Goal: Task Accomplishment & Management: Use online tool/utility

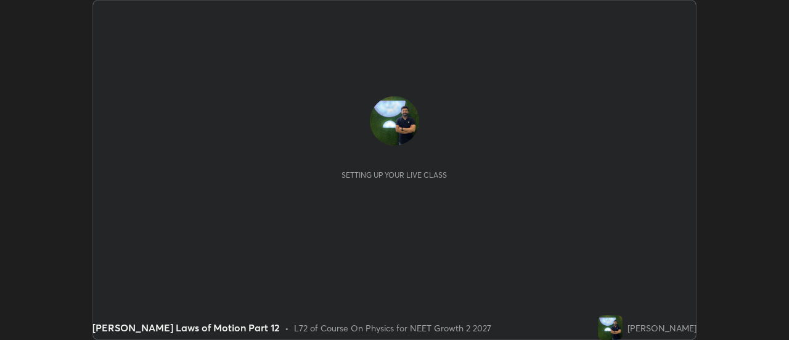
scroll to position [340, 789]
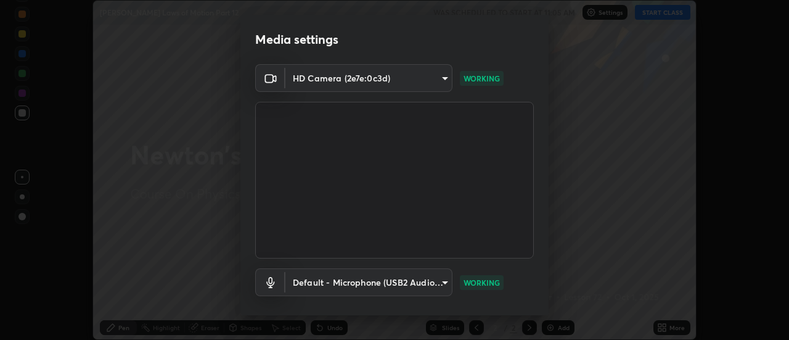
click at [383, 278] on body "Erase all [PERSON_NAME] Laws of Motion Part 12 WAS SCHEDULED TO START AT 11:05 …" at bounding box center [394, 170] width 789 height 340
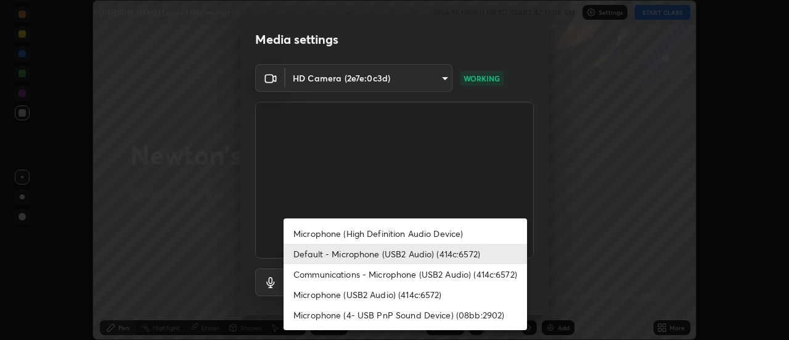
click at [369, 279] on li "Communications - Microphone (USB2 Audio) (414c:6572)" at bounding box center [406, 274] width 244 height 20
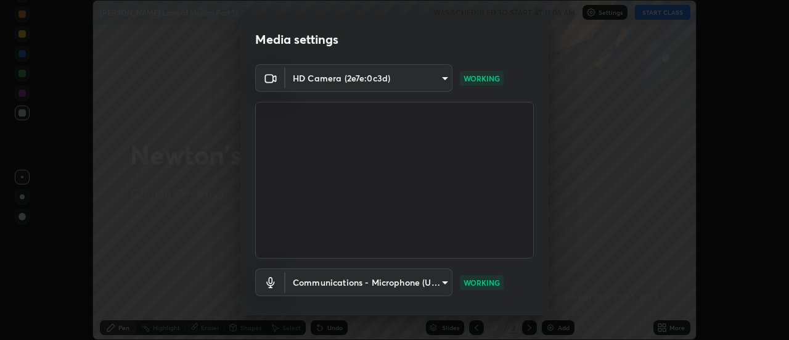
click at [364, 277] on li "Communications - Microphone (USB2 Audio) (414c:6572)" at bounding box center [375, 278] width 183 height 12
click at [347, 279] on body "Erase all [PERSON_NAME] Laws of Motion Part 12 WAS SCHEDULED TO START AT 11:05 …" at bounding box center [394, 170] width 789 height 340
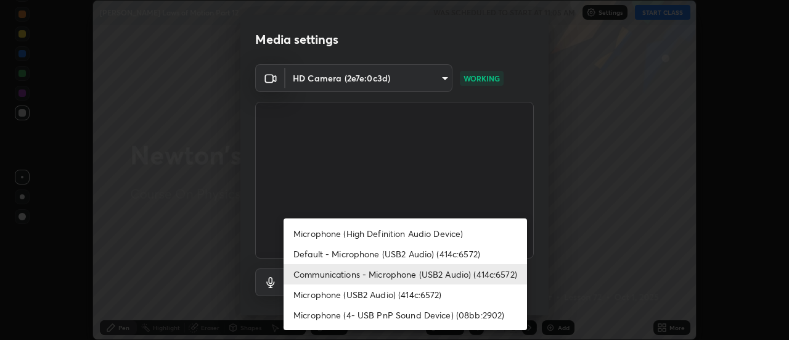
click at [348, 257] on li "Default - Microphone (USB2 Audio) (414c:6572)" at bounding box center [406, 254] width 244 height 20
type input "default"
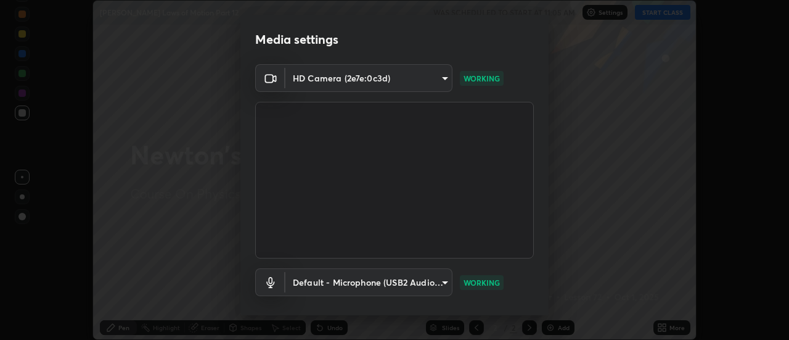
scroll to position [65, 0]
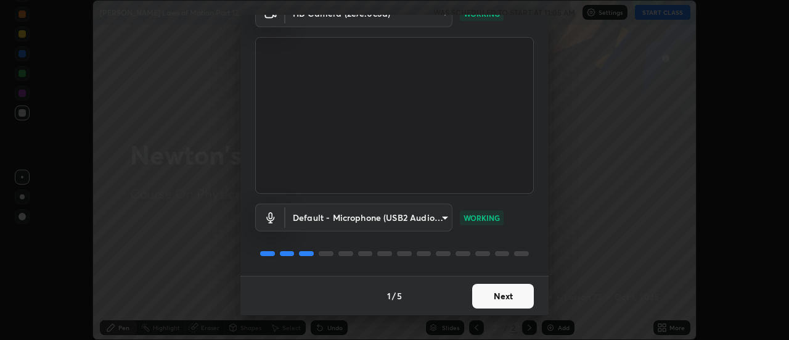
click at [486, 290] on button "Next" at bounding box center [503, 296] width 62 height 25
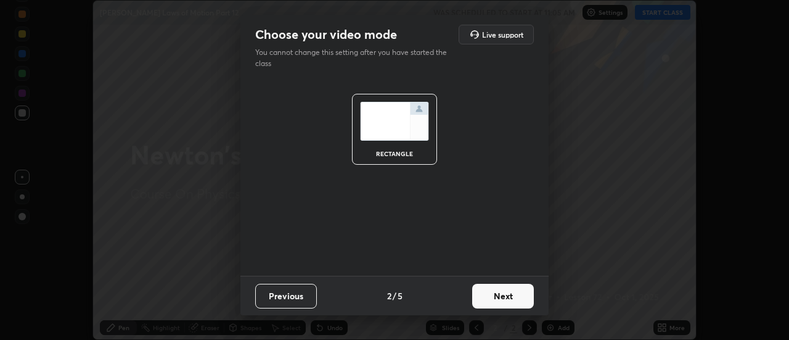
scroll to position [0, 0]
click at [489, 292] on button "Next" at bounding box center [503, 296] width 62 height 25
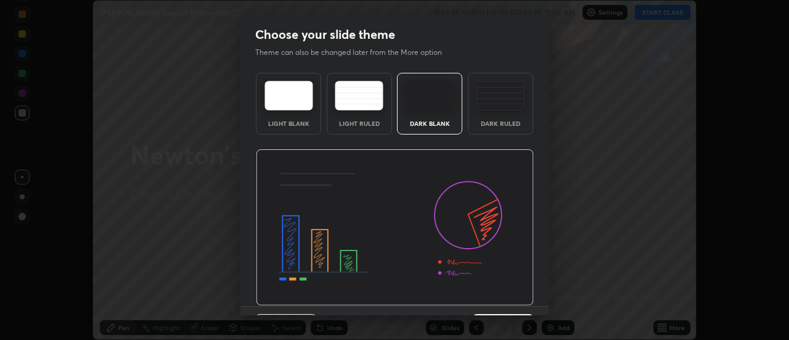
scroll to position [30, 0]
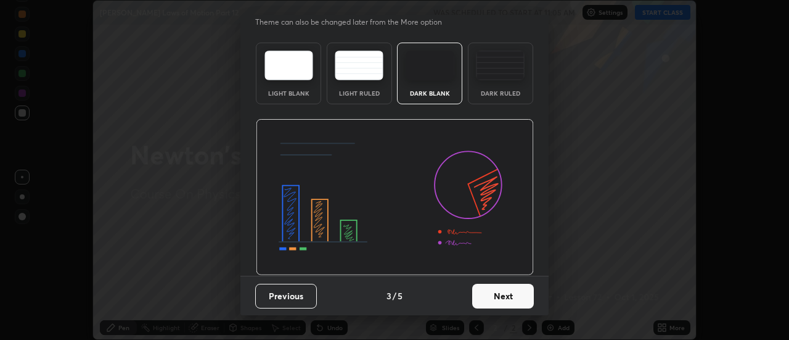
click at [492, 295] on button "Next" at bounding box center [503, 296] width 62 height 25
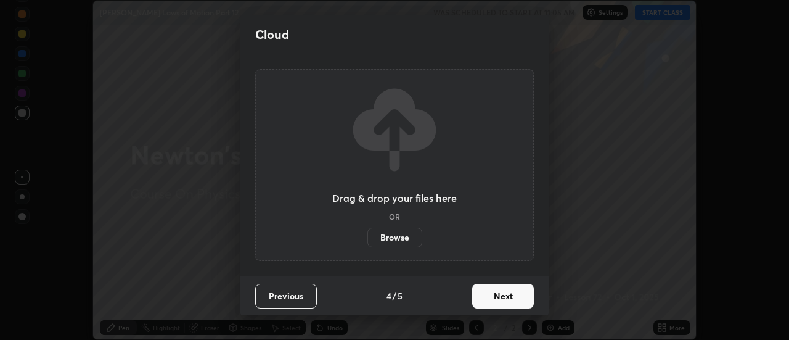
click at [493, 302] on button "Next" at bounding box center [503, 296] width 62 height 25
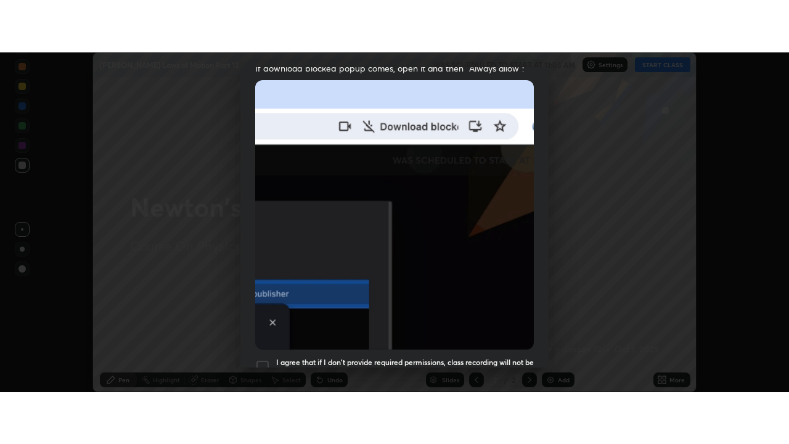
scroll to position [316, 0]
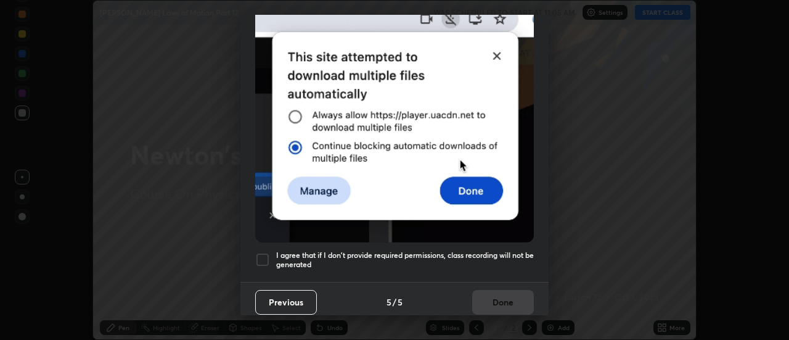
click at [400, 258] on h5 "I agree that if I don't provide required permissions, class recording will not …" at bounding box center [405, 259] width 258 height 19
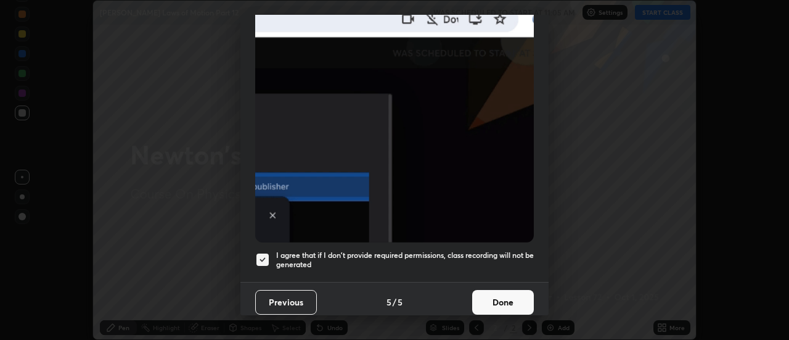
click at [389, 254] on h5 "I agree that if I don't provide required permissions, class recording will not …" at bounding box center [405, 259] width 258 height 19
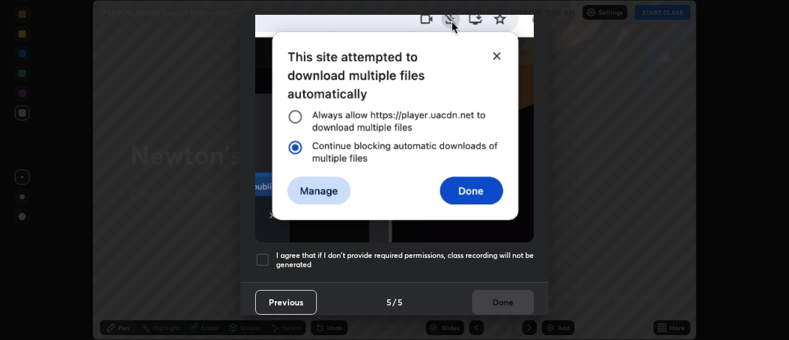
click at [398, 253] on h5 "I agree that if I don't provide required permissions, class recording will not …" at bounding box center [405, 259] width 258 height 19
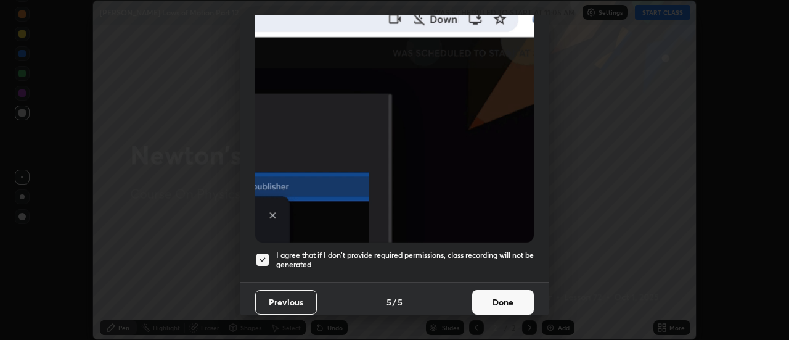
click at [490, 303] on button "Done" at bounding box center [503, 302] width 62 height 25
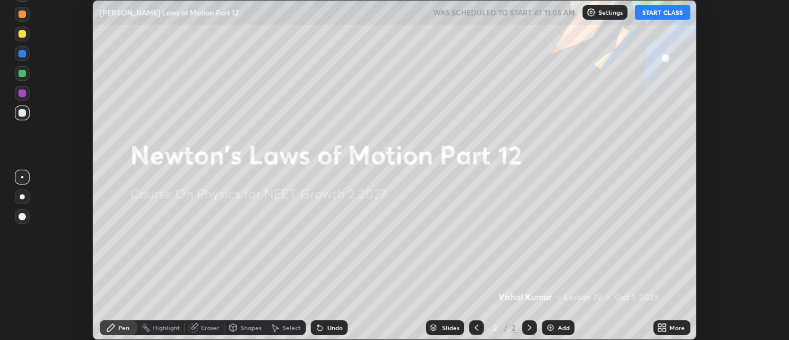
click at [667, 330] on icon at bounding box center [665, 329] width 3 height 3
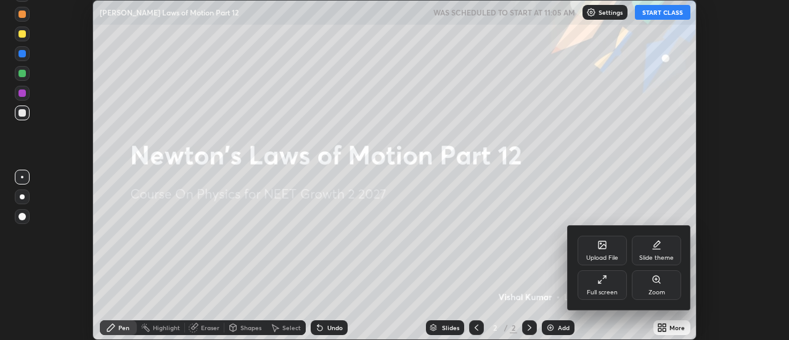
click at [596, 289] on div "Full screen" at bounding box center [602, 292] width 31 height 6
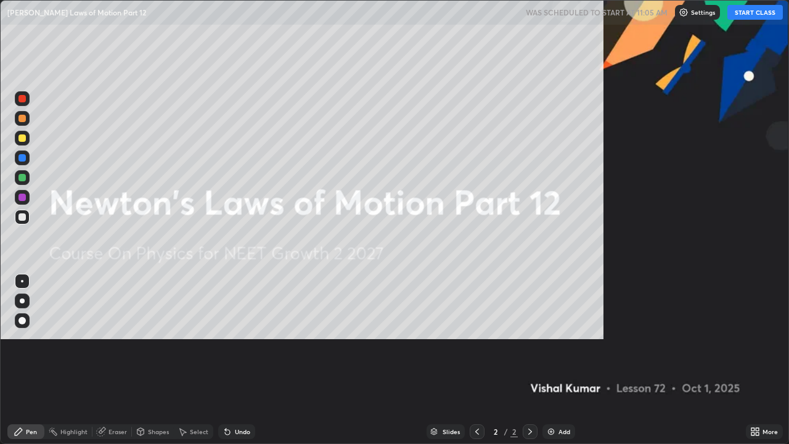
scroll to position [444, 789]
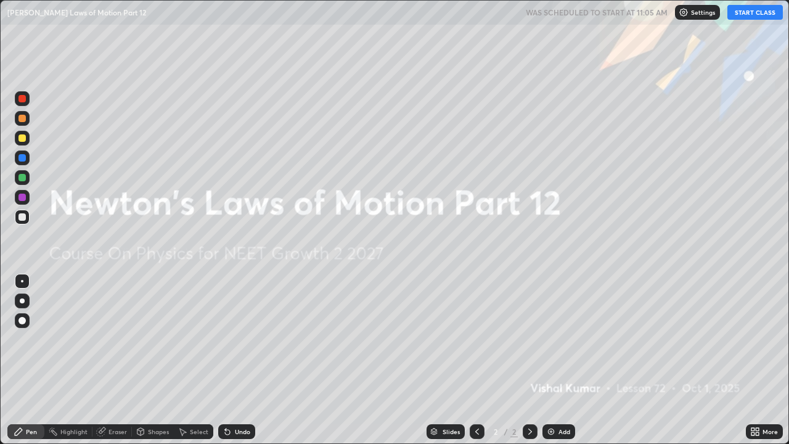
click at [561, 339] on div "Add" at bounding box center [565, 432] width 12 height 6
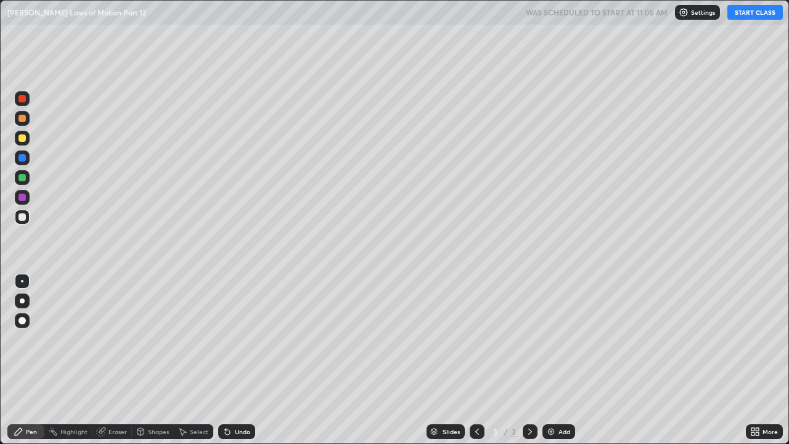
click at [22, 301] on div at bounding box center [22, 301] width 5 height 5
click at [22, 139] on div at bounding box center [22, 137] width 7 height 7
click at [749, 14] on button "START CLASS" at bounding box center [756, 12] width 56 height 15
click at [154, 339] on div "Shapes" at bounding box center [158, 432] width 21 height 6
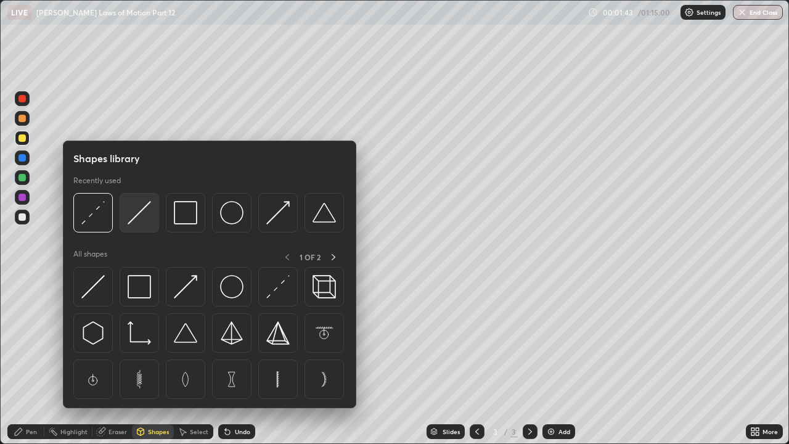
click at [136, 223] on img at bounding box center [139, 212] width 23 height 23
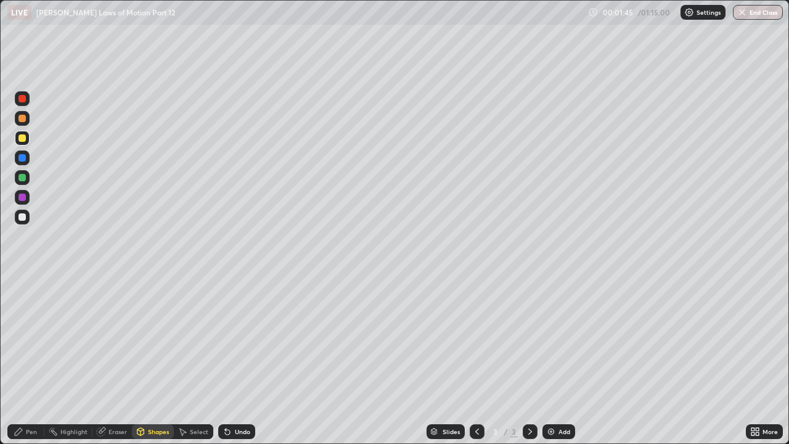
click at [152, 339] on div "Shapes" at bounding box center [158, 432] width 21 height 6
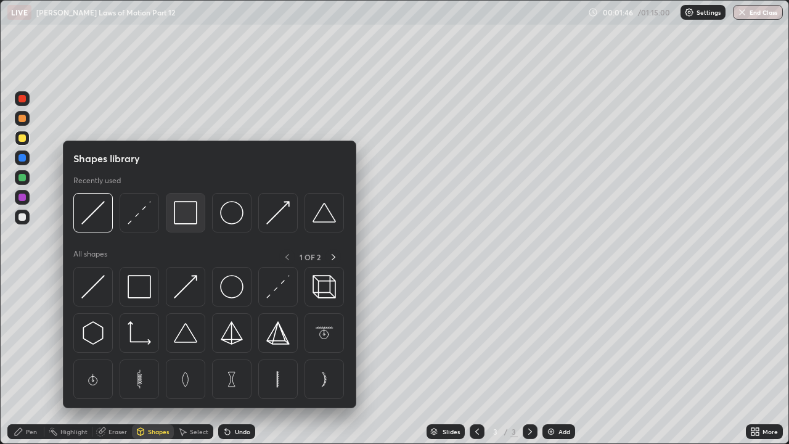
click at [186, 214] on img at bounding box center [185, 212] width 23 height 23
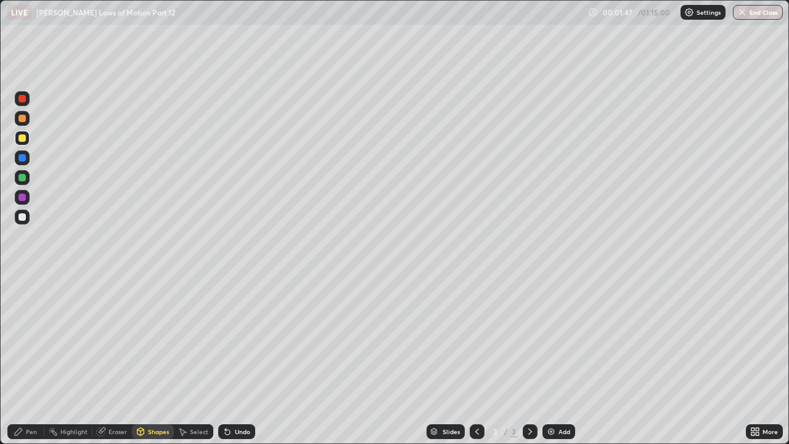
click at [23, 221] on div at bounding box center [22, 217] width 15 height 15
click at [238, 339] on div "Undo" at bounding box center [242, 432] width 15 height 6
click at [237, 339] on div "Undo" at bounding box center [236, 431] width 37 height 15
click at [143, 339] on icon at bounding box center [141, 431] width 7 height 7
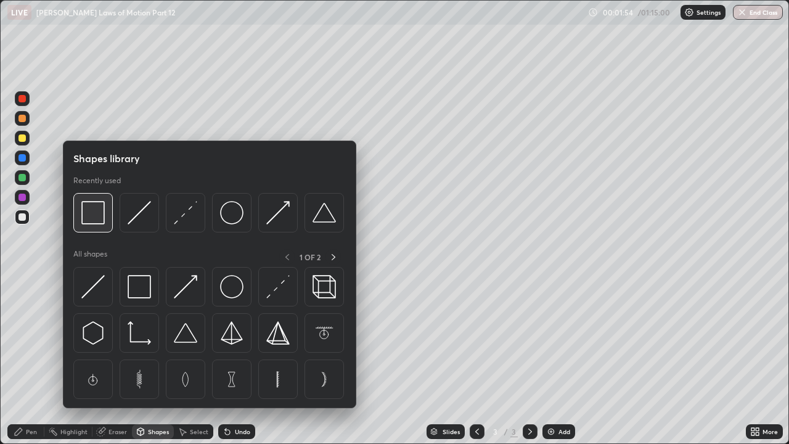
click at [96, 223] on img at bounding box center [92, 212] width 23 height 23
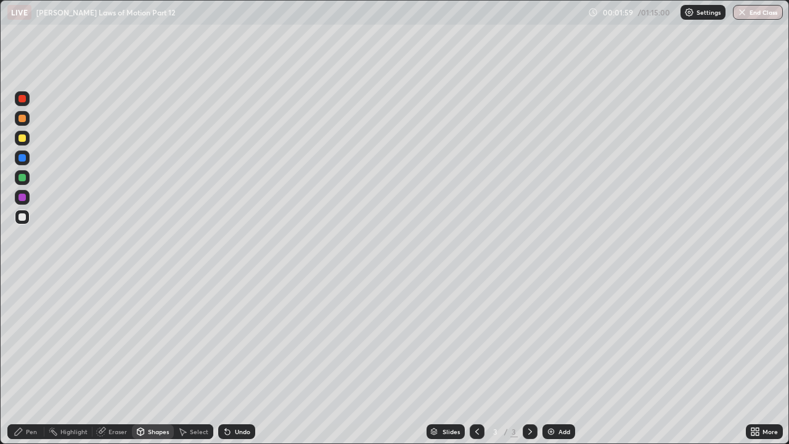
click at [23, 178] on div at bounding box center [22, 177] width 7 height 7
click at [21, 219] on div at bounding box center [22, 216] width 7 height 7
click at [149, 339] on div "Shapes" at bounding box center [153, 431] width 42 height 15
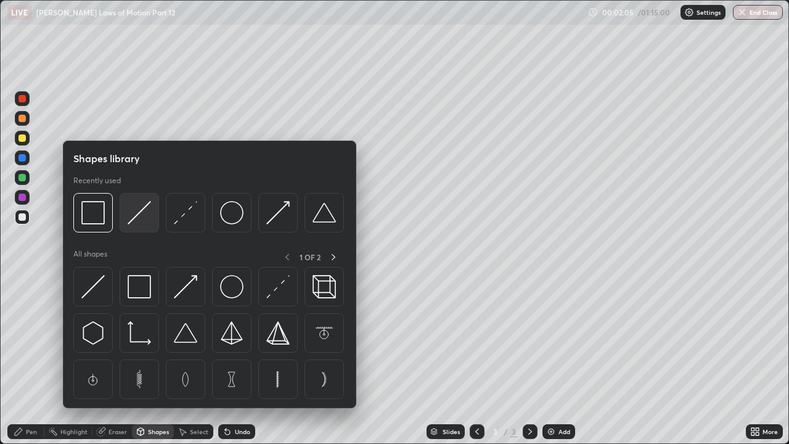
click at [142, 229] on div at bounding box center [139, 212] width 39 height 39
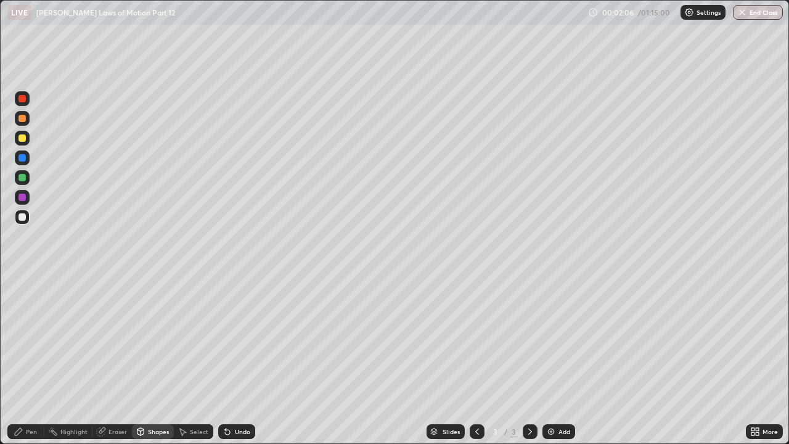
click at [22, 196] on div at bounding box center [22, 197] width 7 height 7
click at [27, 339] on div "Pen" at bounding box center [31, 432] width 11 height 6
click at [25, 178] on div at bounding box center [22, 177] width 7 height 7
click at [22, 152] on div at bounding box center [22, 157] width 15 height 15
click at [23, 218] on div at bounding box center [22, 216] width 7 height 7
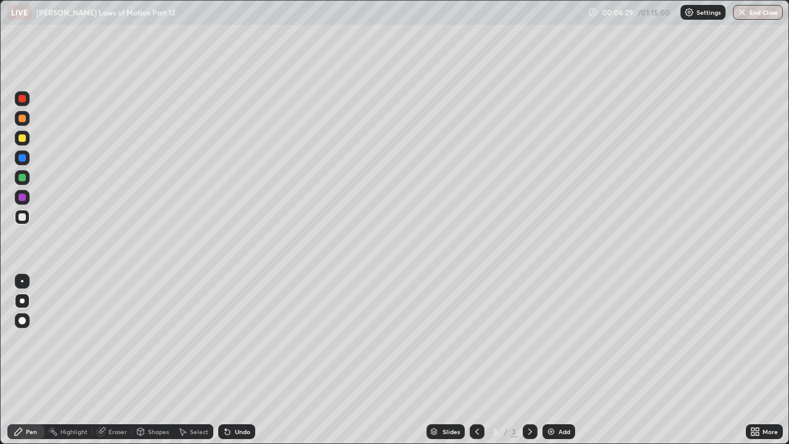
click at [157, 339] on div "Shapes" at bounding box center [158, 432] width 21 height 6
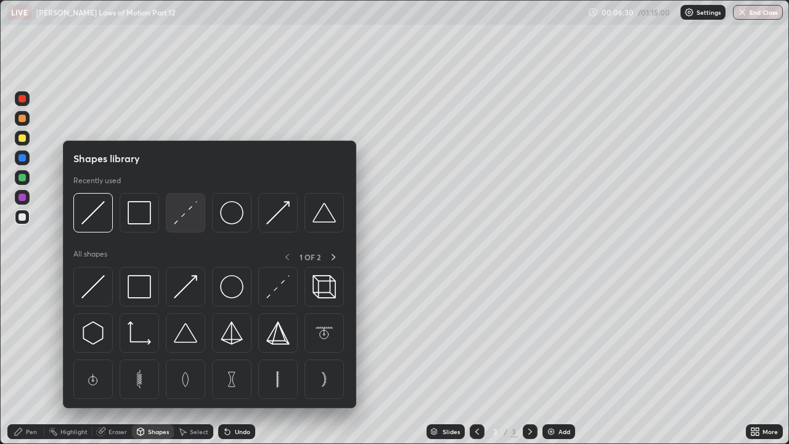
click at [189, 209] on img at bounding box center [185, 212] width 23 height 23
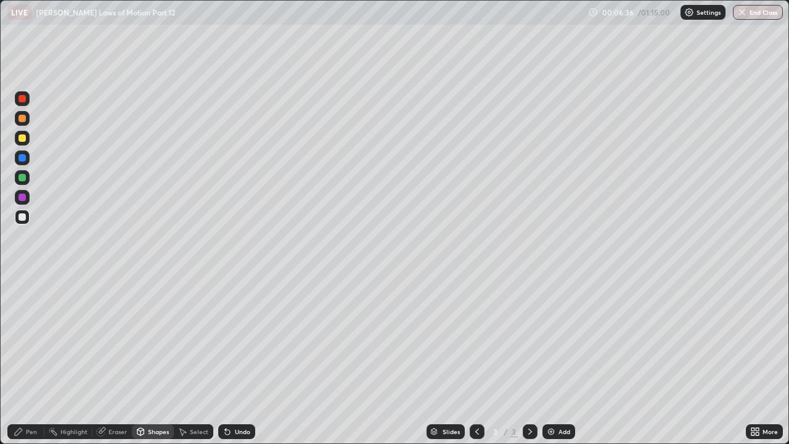
click at [27, 339] on div "Pen" at bounding box center [31, 432] width 11 height 6
click at [22, 178] on div at bounding box center [22, 177] width 7 height 7
click at [20, 141] on div at bounding box center [22, 137] width 7 height 7
click at [0, 94] on div "Setting up your live class" at bounding box center [394, 222] width 789 height 444
click at [239, 339] on div "Undo" at bounding box center [242, 432] width 15 height 6
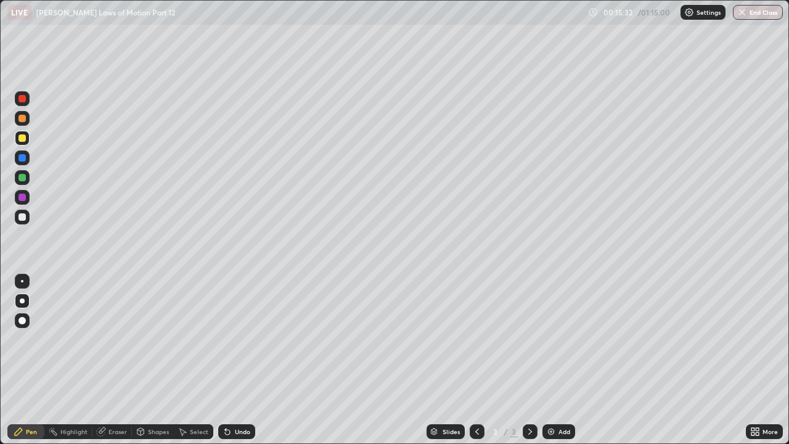
click at [555, 339] on div "Add" at bounding box center [559, 431] width 33 height 15
click at [23, 178] on div at bounding box center [22, 177] width 7 height 7
click at [0, 339] on div "Setting up your live class" at bounding box center [394, 222] width 789 height 444
click at [239, 339] on div "Undo" at bounding box center [242, 432] width 15 height 6
click at [236, 339] on div "Undo" at bounding box center [242, 432] width 15 height 6
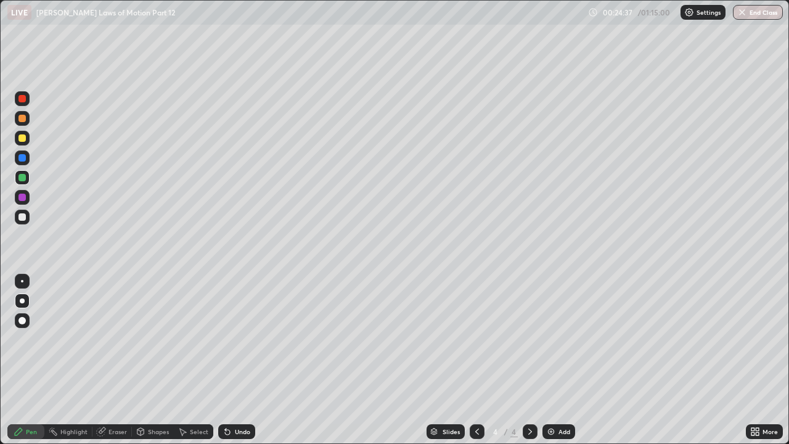
click at [557, 339] on div "Add" at bounding box center [559, 431] width 33 height 15
click at [114, 339] on div "Eraser" at bounding box center [118, 432] width 19 height 6
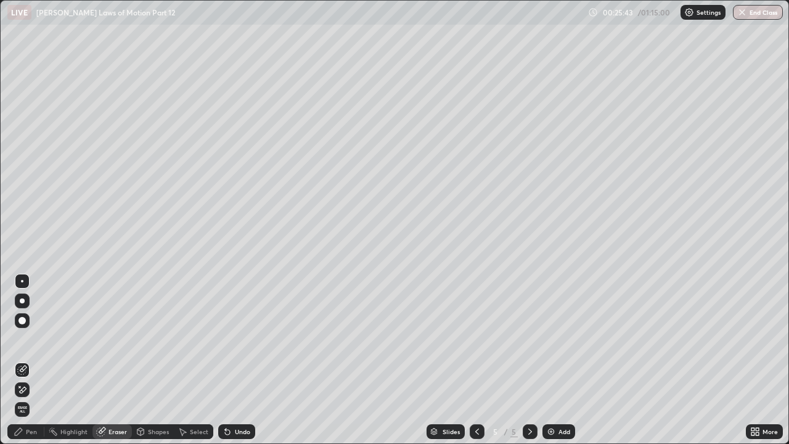
click at [22, 339] on span "Erase all" at bounding box center [22, 409] width 14 height 7
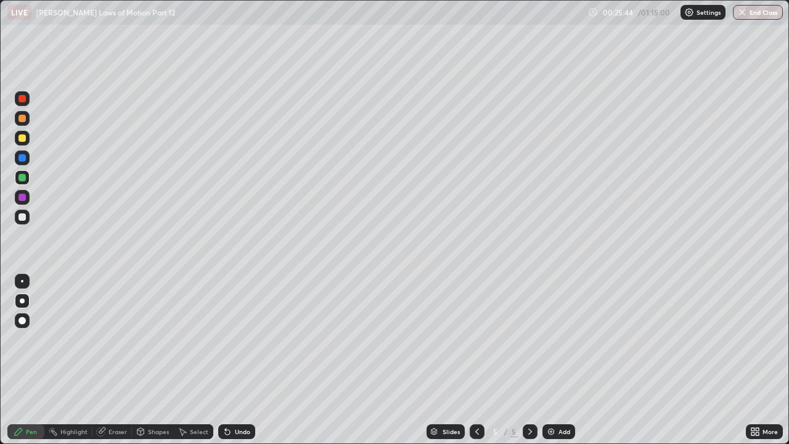
click at [22, 339] on icon at bounding box center [19, 432] width 10 height 10
click at [480, 339] on icon at bounding box center [477, 432] width 10 height 10
click at [22, 137] on div at bounding box center [22, 137] width 7 height 7
click at [523, 339] on div at bounding box center [530, 431] width 15 height 15
click at [24, 102] on div at bounding box center [22, 98] width 7 height 7
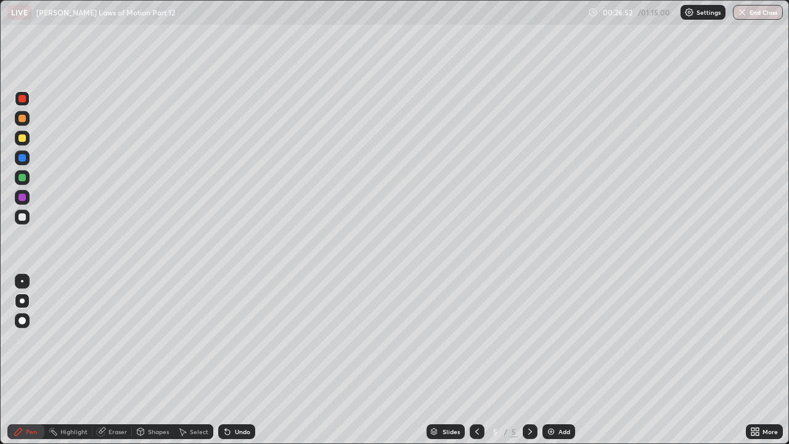
click at [23, 137] on div at bounding box center [22, 137] width 7 height 7
click at [236, 339] on div "Undo" at bounding box center [242, 432] width 15 height 6
click at [237, 339] on div "Undo" at bounding box center [242, 432] width 15 height 6
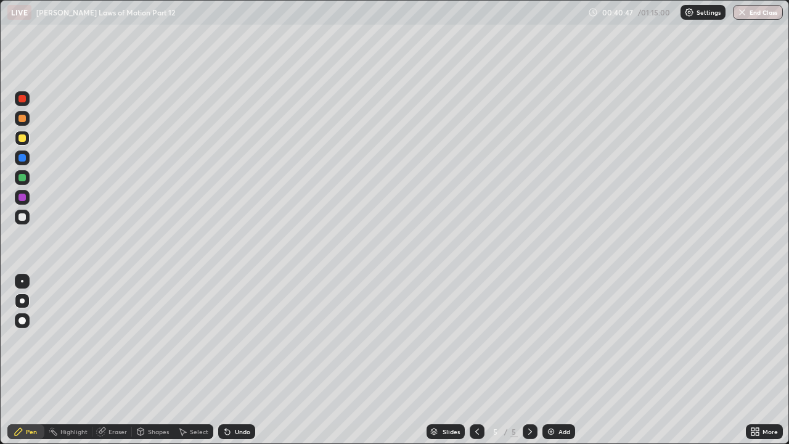
click at [237, 339] on div "Undo" at bounding box center [242, 432] width 15 height 6
click at [237, 339] on div "Undo" at bounding box center [236, 431] width 37 height 15
click at [236, 339] on div "Undo" at bounding box center [242, 432] width 15 height 6
click at [235, 339] on div "Undo" at bounding box center [242, 432] width 15 height 6
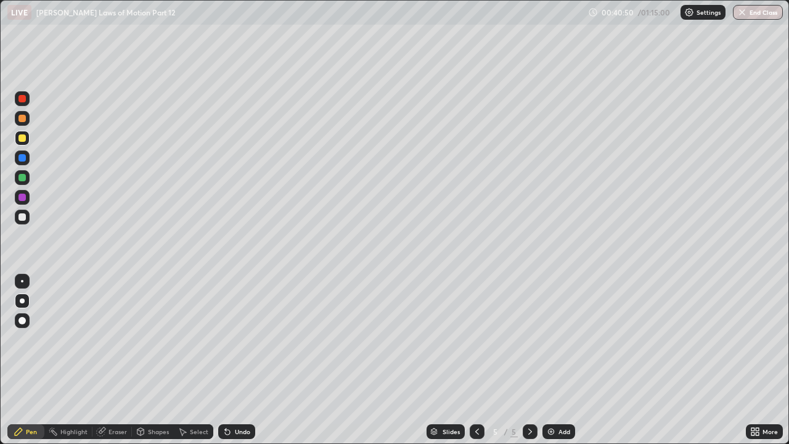
click at [239, 339] on div "Undo" at bounding box center [236, 431] width 37 height 15
click at [556, 339] on div "Add" at bounding box center [559, 431] width 33 height 15
click at [23, 216] on div at bounding box center [22, 216] width 7 height 7
click at [25, 179] on div at bounding box center [22, 177] width 7 height 7
click at [236, 339] on div "Undo" at bounding box center [242, 432] width 15 height 6
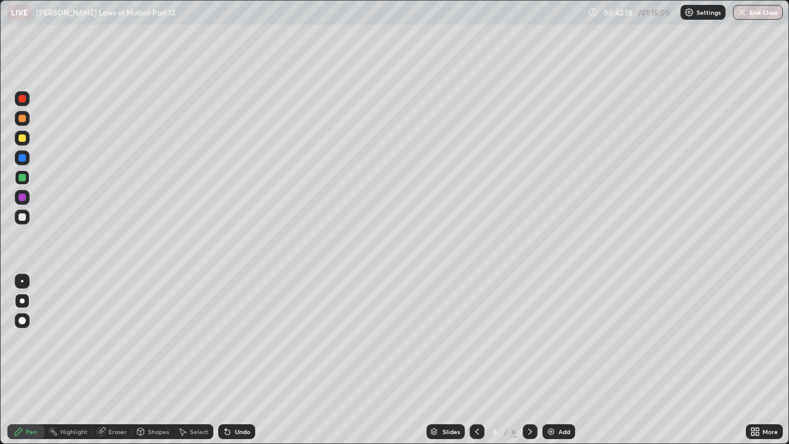
click at [20, 138] on div at bounding box center [22, 137] width 7 height 7
click at [554, 339] on img at bounding box center [551, 432] width 10 height 10
click at [244, 339] on div "Undo" at bounding box center [242, 432] width 15 height 6
click at [241, 339] on div "Undo" at bounding box center [242, 432] width 15 height 6
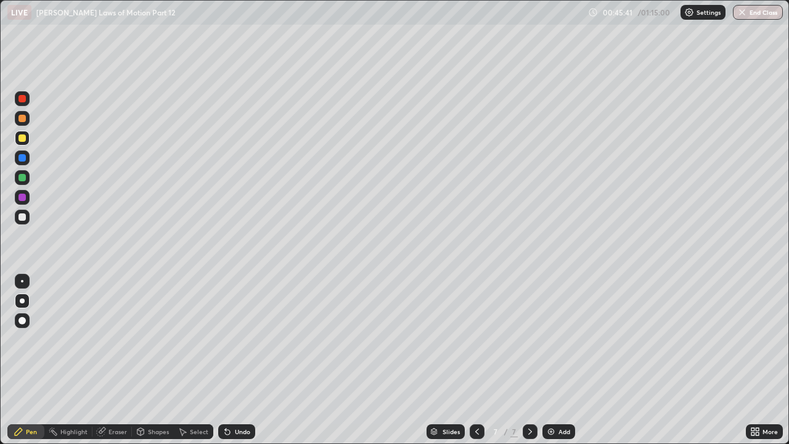
click at [241, 339] on div "Undo" at bounding box center [242, 432] width 15 height 6
click at [235, 339] on div "Undo" at bounding box center [242, 432] width 15 height 6
click at [238, 339] on div "Undo" at bounding box center [236, 431] width 37 height 15
click at [236, 339] on div "Undo" at bounding box center [242, 432] width 15 height 6
click at [239, 339] on div "Undo" at bounding box center [236, 431] width 37 height 15
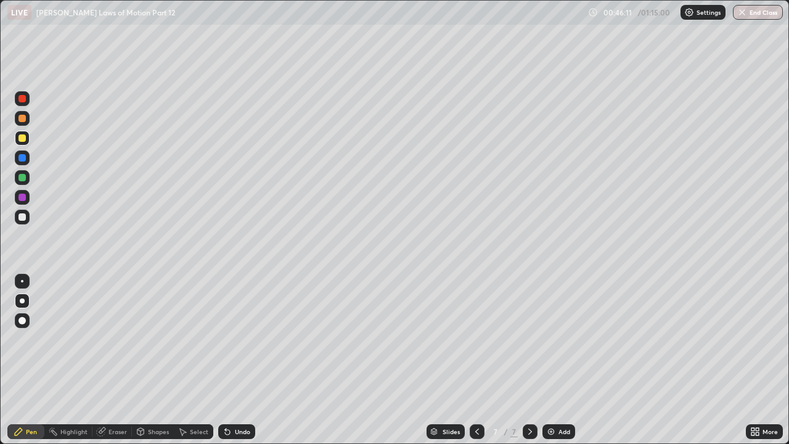
click at [238, 339] on div "Undo" at bounding box center [236, 431] width 37 height 15
click at [16, 212] on div at bounding box center [22, 217] width 15 height 15
click at [239, 339] on div "Undo" at bounding box center [242, 432] width 15 height 6
click at [235, 339] on div "Undo" at bounding box center [242, 432] width 15 height 6
click at [231, 339] on div "Undo" at bounding box center [236, 431] width 37 height 15
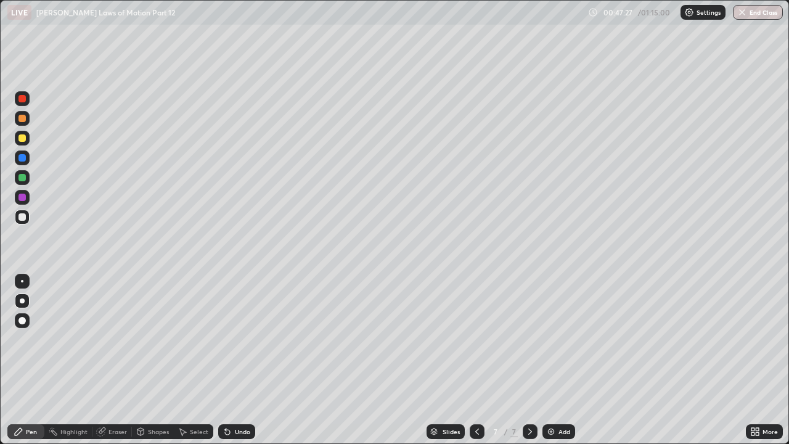
click at [233, 339] on div "Undo" at bounding box center [236, 431] width 37 height 15
click at [563, 339] on div "Add" at bounding box center [565, 432] width 12 height 6
click at [22, 138] on div at bounding box center [22, 137] width 7 height 7
click at [471, 339] on div at bounding box center [477, 431] width 15 height 15
click at [476, 339] on icon at bounding box center [477, 432] width 10 height 10
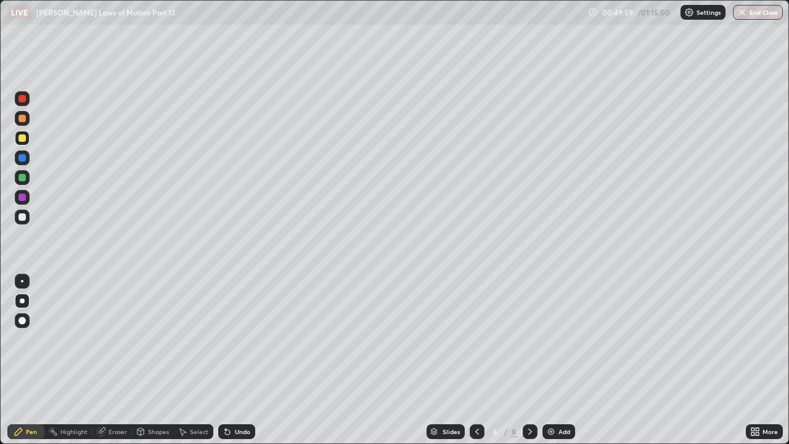
click at [476, 339] on icon at bounding box center [477, 432] width 10 height 10
click at [529, 339] on icon at bounding box center [530, 432] width 10 height 10
click at [524, 339] on div at bounding box center [530, 431] width 15 height 15
click at [109, 339] on div "Eraser" at bounding box center [118, 432] width 19 height 6
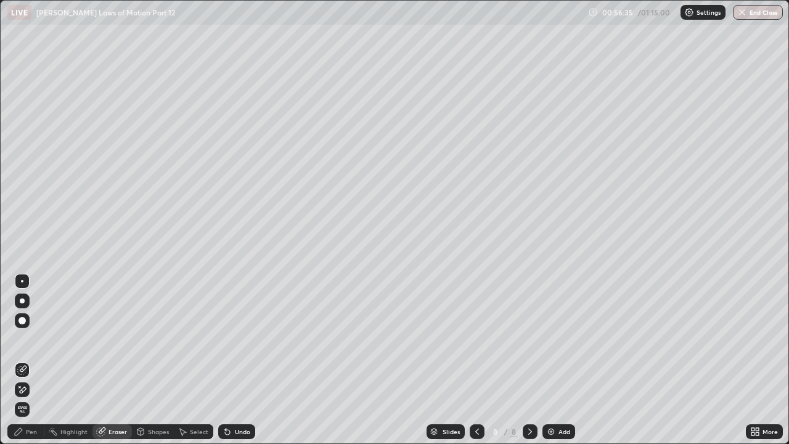
click at [31, 339] on div "Pen" at bounding box center [31, 432] width 11 height 6
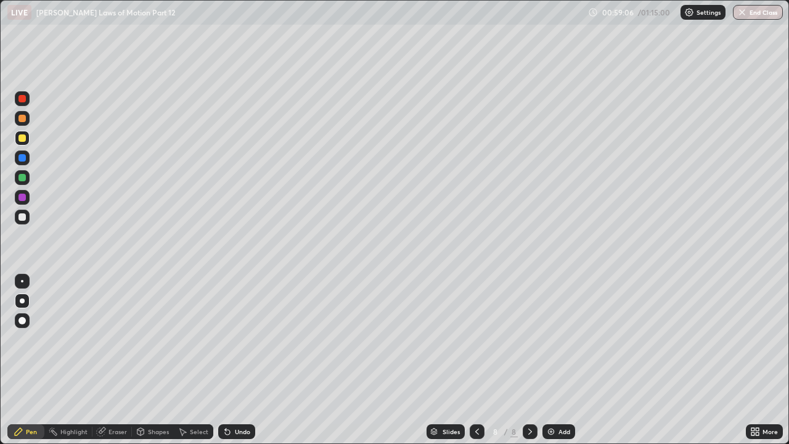
click at [554, 339] on img at bounding box center [551, 432] width 10 height 10
click at [235, 339] on div "Undo" at bounding box center [242, 432] width 15 height 6
click at [233, 339] on div "Undo" at bounding box center [236, 431] width 37 height 15
click at [23, 219] on div at bounding box center [22, 216] width 7 height 7
click at [22, 139] on div at bounding box center [22, 137] width 7 height 7
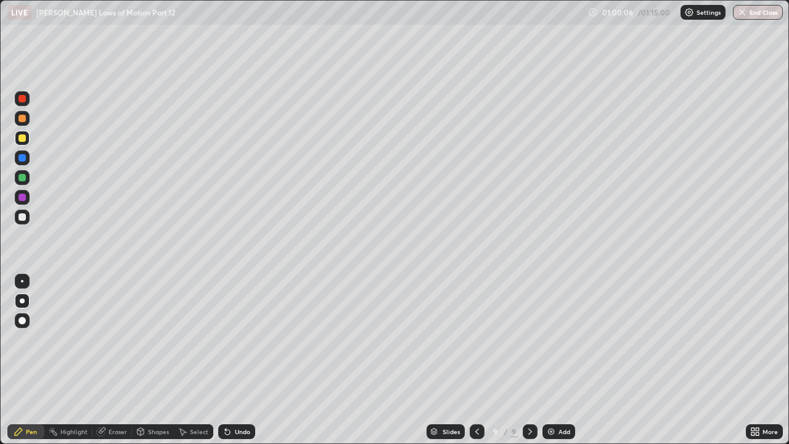
click at [16, 117] on div at bounding box center [22, 118] width 15 height 15
click at [22, 219] on div at bounding box center [22, 216] width 7 height 7
click at [23, 182] on div at bounding box center [22, 177] width 15 height 15
click at [236, 339] on div "Undo" at bounding box center [242, 432] width 15 height 6
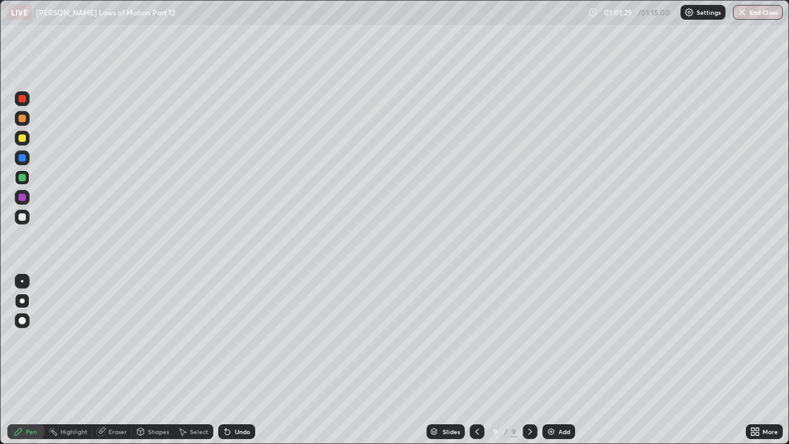
click at [230, 339] on icon at bounding box center [228, 432] width 10 height 10
click at [232, 339] on div "Undo" at bounding box center [236, 431] width 37 height 15
click at [237, 339] on div "Undo" at bounding box center [242, 432] width 15 height 6
click at [235, 339] on div "Undo" at bounding box center [242, 432] width 15 height 6
click at [21, 197] on div at bounding box center [22, 197] width 7 height 7
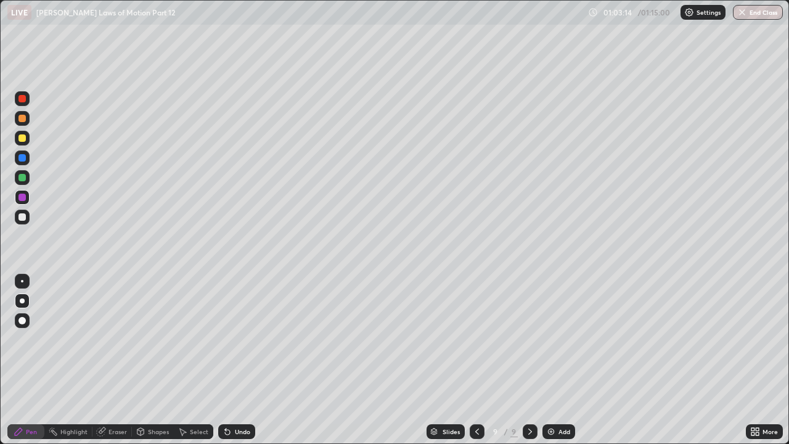
click at [115, 339] on div "Eraser" at bounding box center [118, 432] width 19 height 6
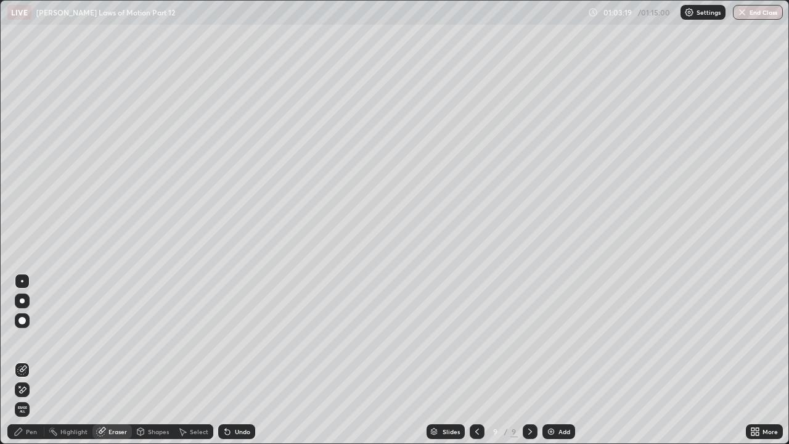
click at [19, 339] on icon at bounding box center [19, 432] width 10 height 10
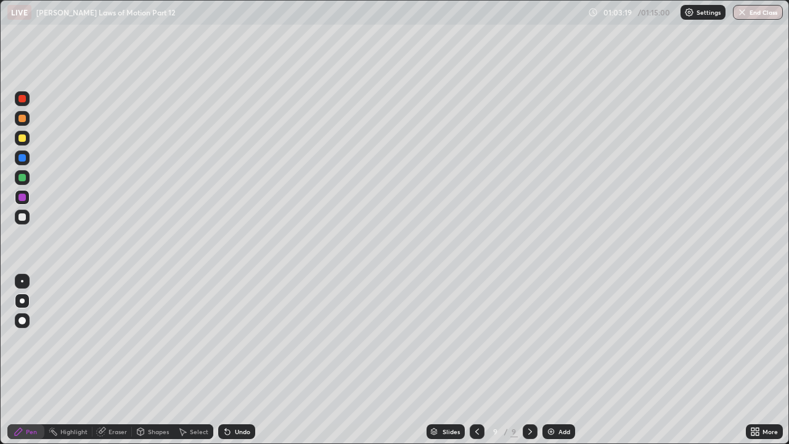
click at [23, 178] on div at bounding box center [22, 177] width 7 height 7
click at [476, 339] on icon at bounding box center [477, 432] width 10 height 10
click at [535, 339] on div at bounding box center [530, 431] width 15 height 15
click at [556, 339] on div "Add" at bounding box center [559, 431] width 33 height 15
click at [21, 134] on div at bounding box center [22, 138] width 15 height 15
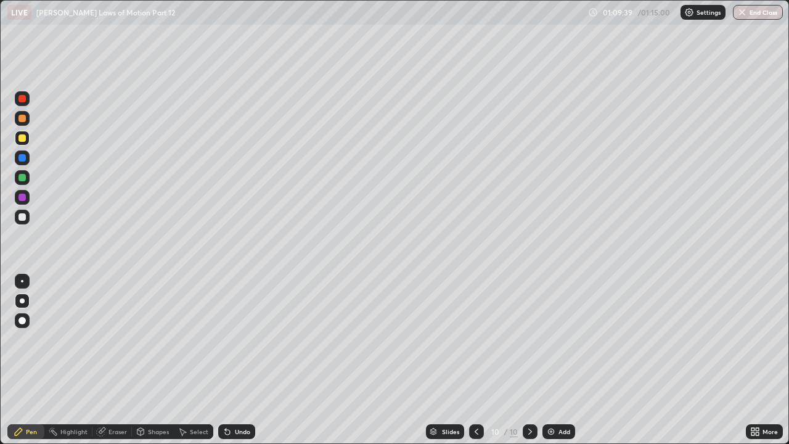
click at [20, 97] on div at bounding box center [22, 98] width 7 height 7
click at [22, 134] on div at bounding box center [22, 137] width 7 height 7
click at [21, 220] on div at bounding box center [22, 216] width 7 height 7
click at [230, 339] on div "Undo" at bounding box center [236, 431] width 37 height 15
click at [234, 339] on div "Undo" at bounding box center [236, 431] width 37 height 15
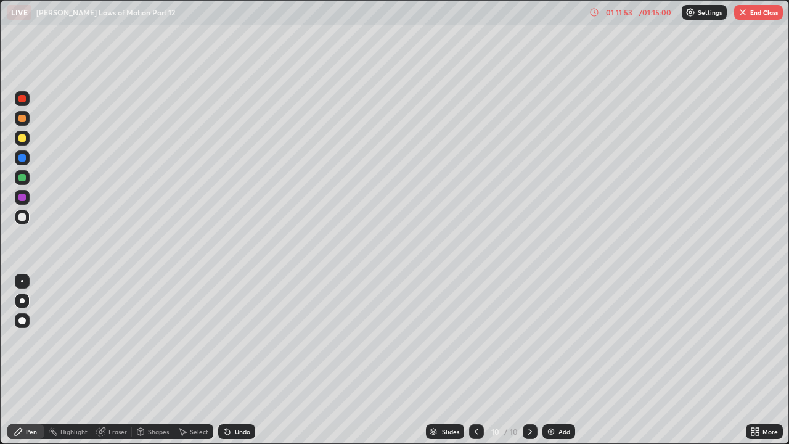
click at [23, 175] on div at bounding box center [22, 177] width 7 height 7
click at [27, 118] on div at bounding box center [22, 118] width 15 height 15
click at [20, 141] on div at bounding box center [22, 137] width 7 height 7
click at [20, 163] on div at bounding box center [22, 157] width 15 height 15
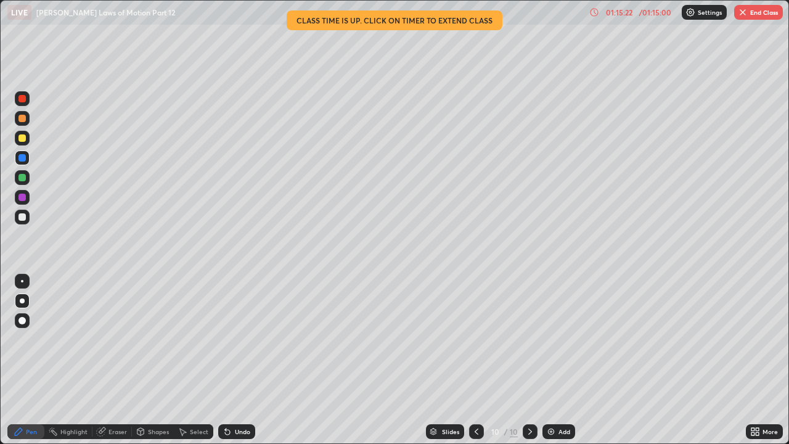
click at [759, 14] on button "End Class" at bounding box center [759, 12] width 49 height 15
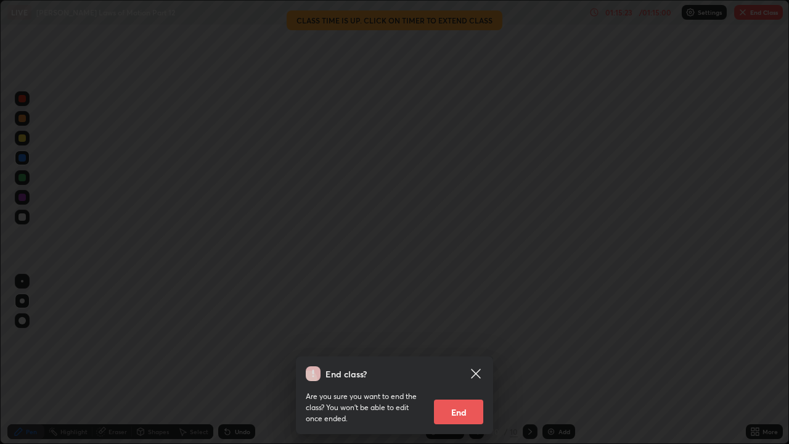
click at [457, 339] on button "End" at bounding box center [458, 412] width 49 height 25
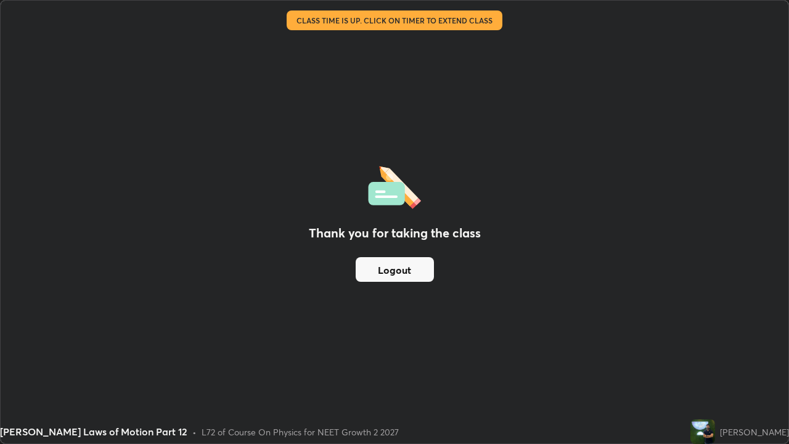
click at [401, 271] on button "Logout" at bounding box center [395, 269] width 78 height 25
